Goal: Task Accomplishment & Management: Complete application form

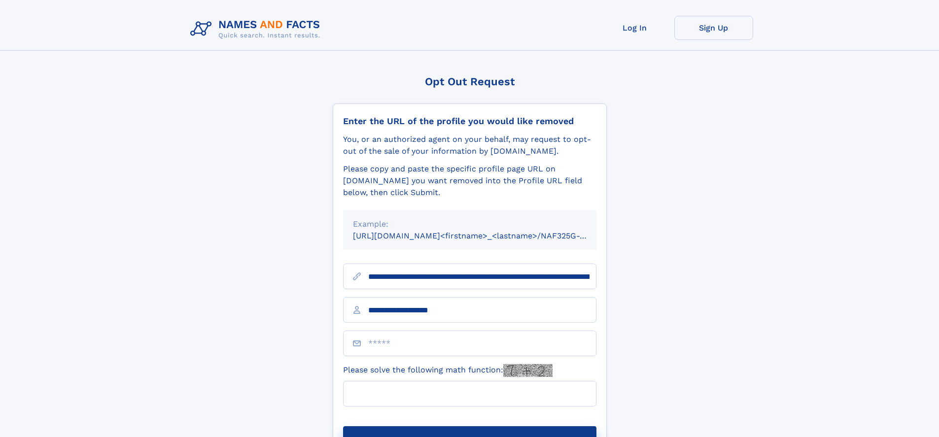
type input "**********"
type input "*"
click at [469, 426] on button "Submit Opt Out Request" at bounding box center [469, 442] width 253 height 32
